Goal: Check status: Check status

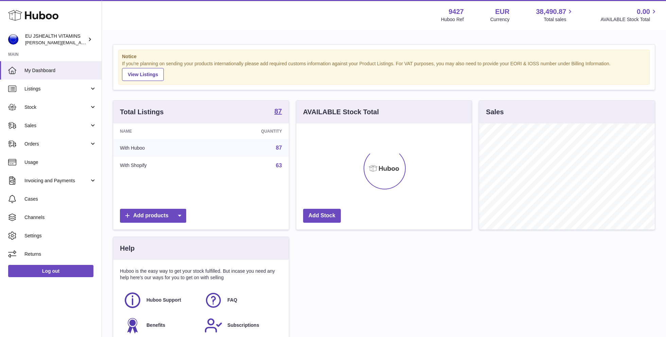
scroll to position [106, 176]
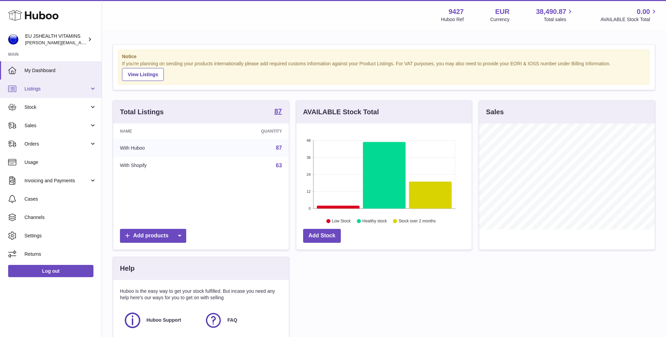
click at [45, 82] on link "Listings" at bounding box center [51, 89] width 102 height 18
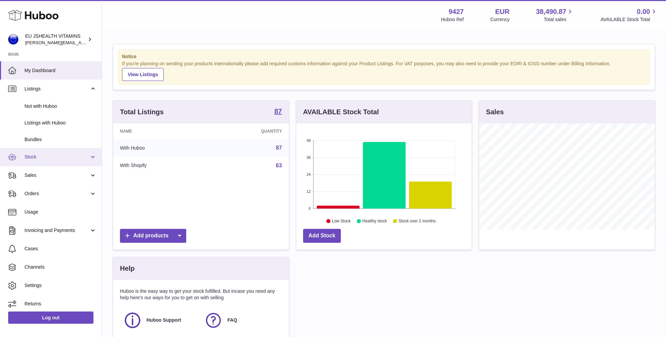
click at [33, 156] on span "Stock" at bounding box center [56, 157] width 65 height 6
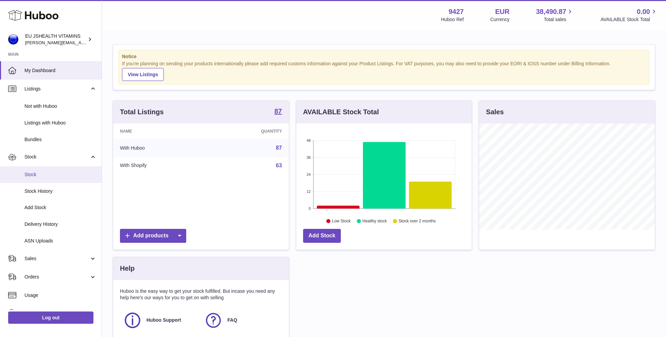
click at [33, 175] on span "Stock" at bounding box center [60, 174] width 72 height 6
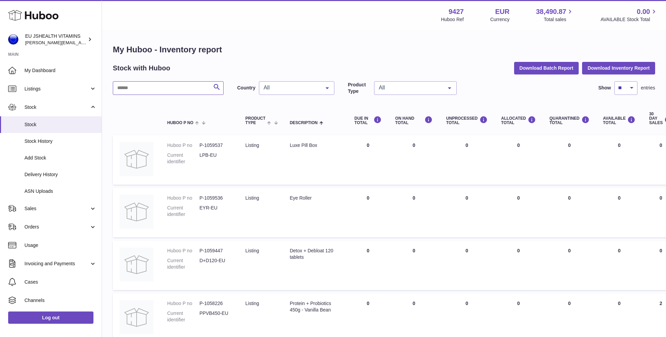
click at [157, 88] on input "text" at bounding box center [168, 88] width 111 height 14
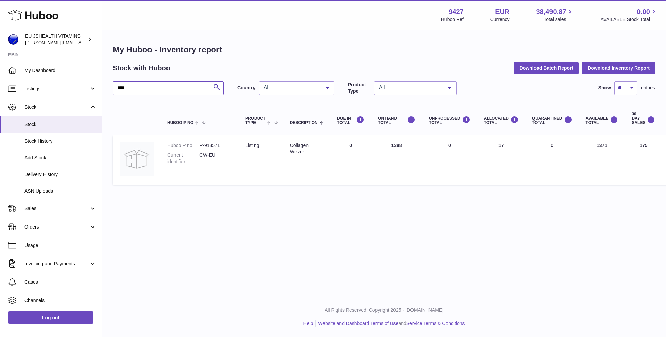
type input "****"
